Goal: Task Accomplishment & Management: Manage account settings

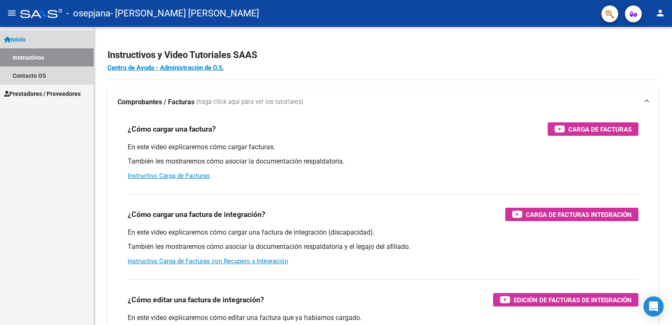
click at [26, 58] on link "Instructivos" at bounding box center [47, 57] width 94 height 18
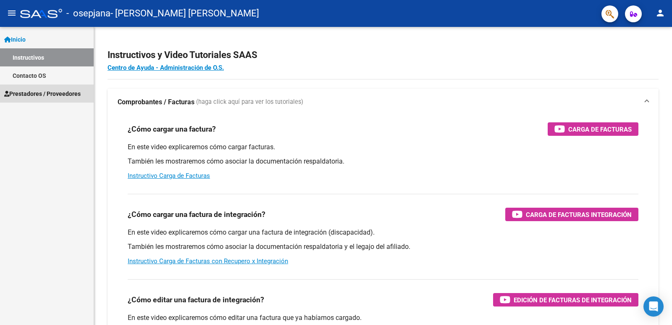
click at [45, 94] on span "Prestadores / Proveedores" at bounding box center [42, 93] width 76 height 9
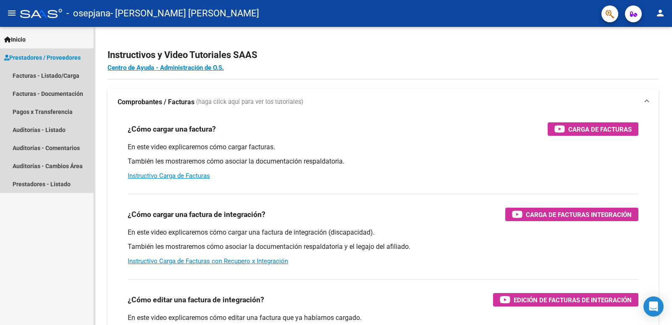
click at [45, 57] on span "Prestadores / Proveedores" at bounding box center [42, 57] width 76 height 9
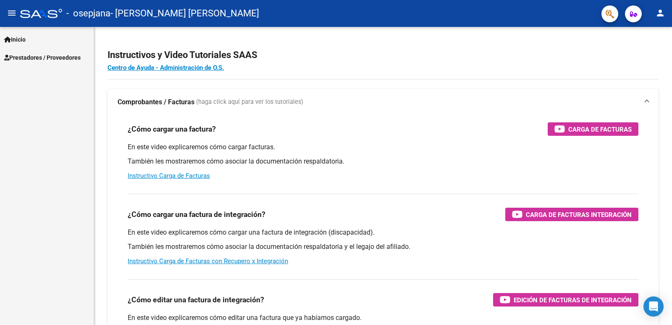
click at [45, 57] on span "Prestadores / Proveedores" at bounding box center [42, 57] width 76 height 9
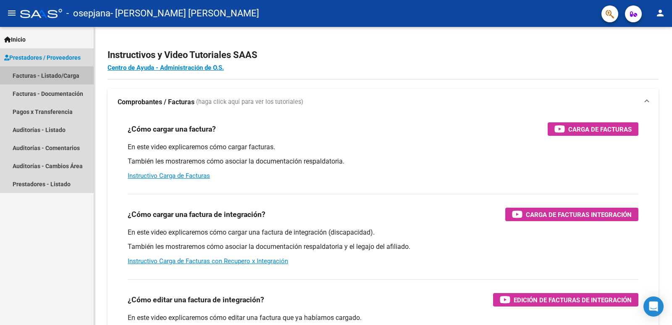
click at [49, 74] on link "Facturas - Listado/Carga" at bounding box center [47, 75] width 94 height 18
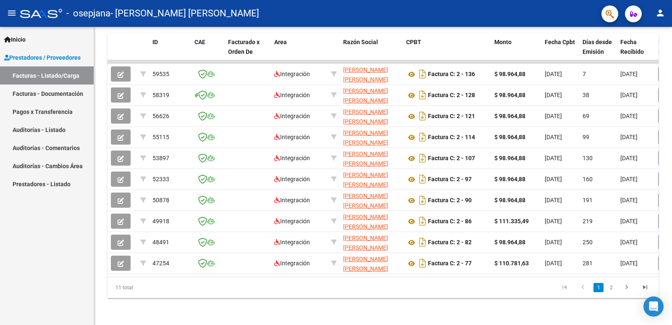
click at [660, 13] on mat-icon "person" at bounding box center [661, 13] width 10 height 10
click at [655, 57] on button "exit_to_app Salir" at bounding box center [643, 55] width 51 height 20
